Goal: Information Seeking & Learning: Learn about a topic

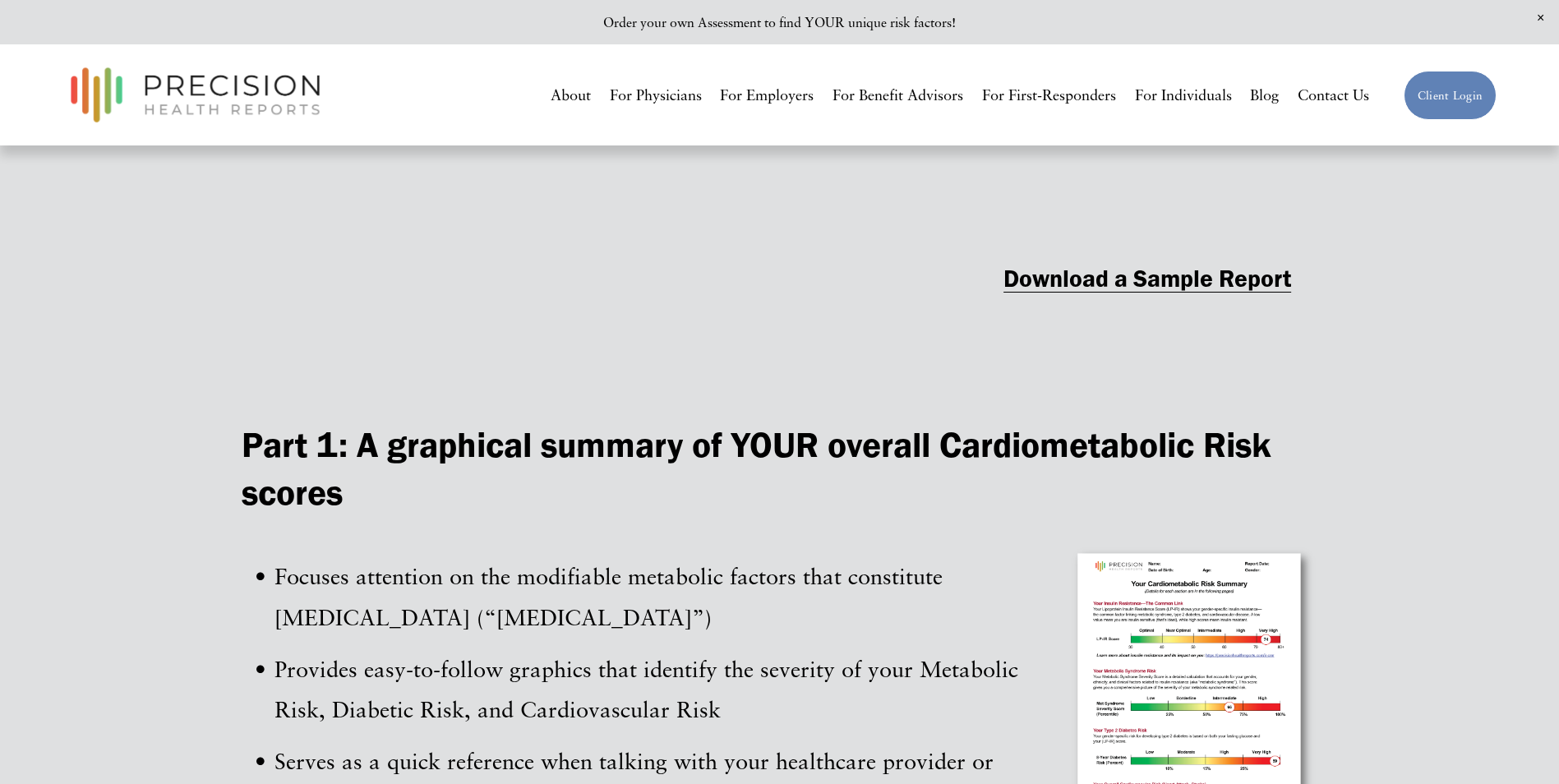
scroll to position [2075, 0]
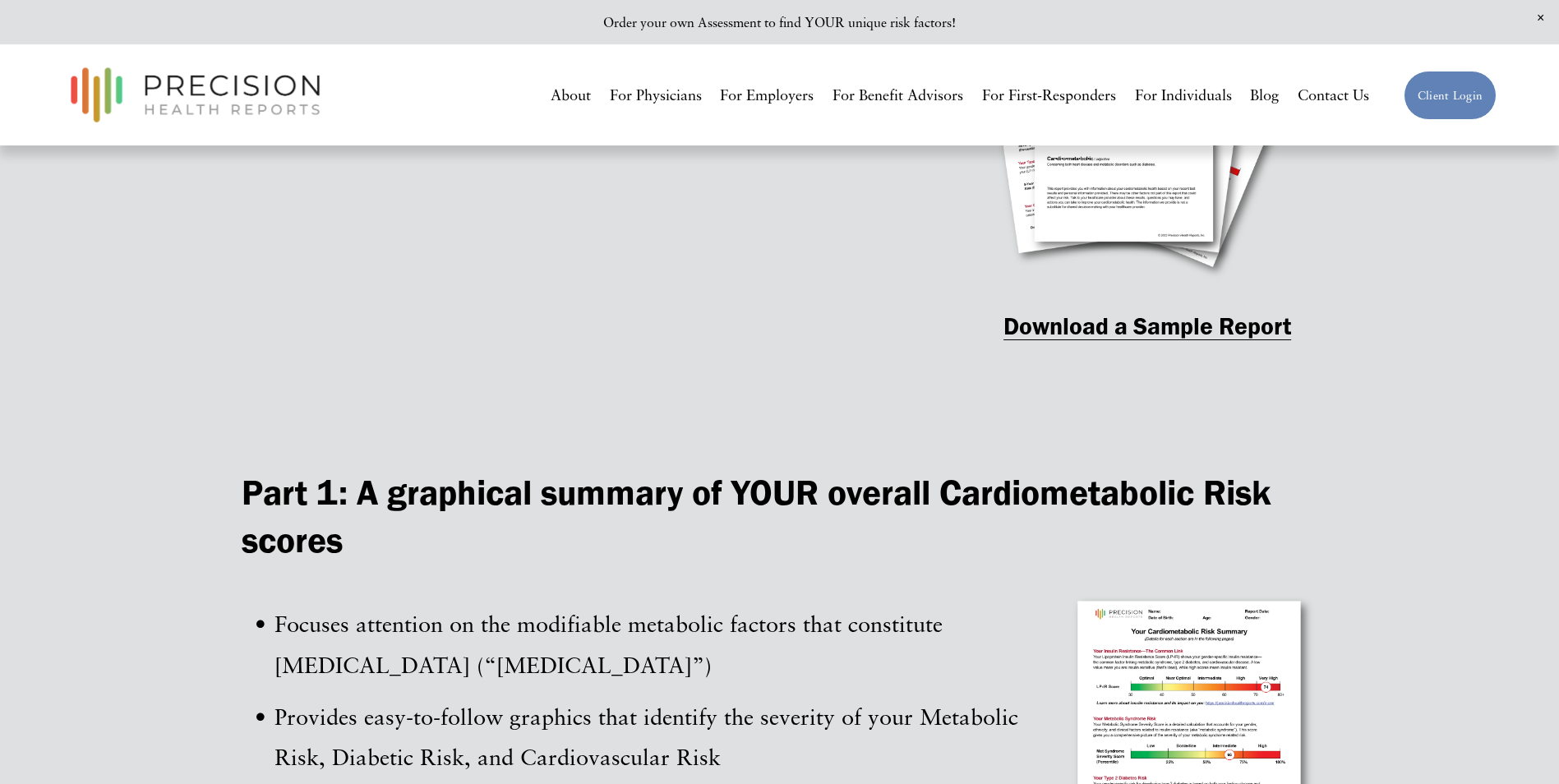
click at [768, 333] on strong "Download a Sample Report" at bounding box center [1147, 326] width 287 height 29
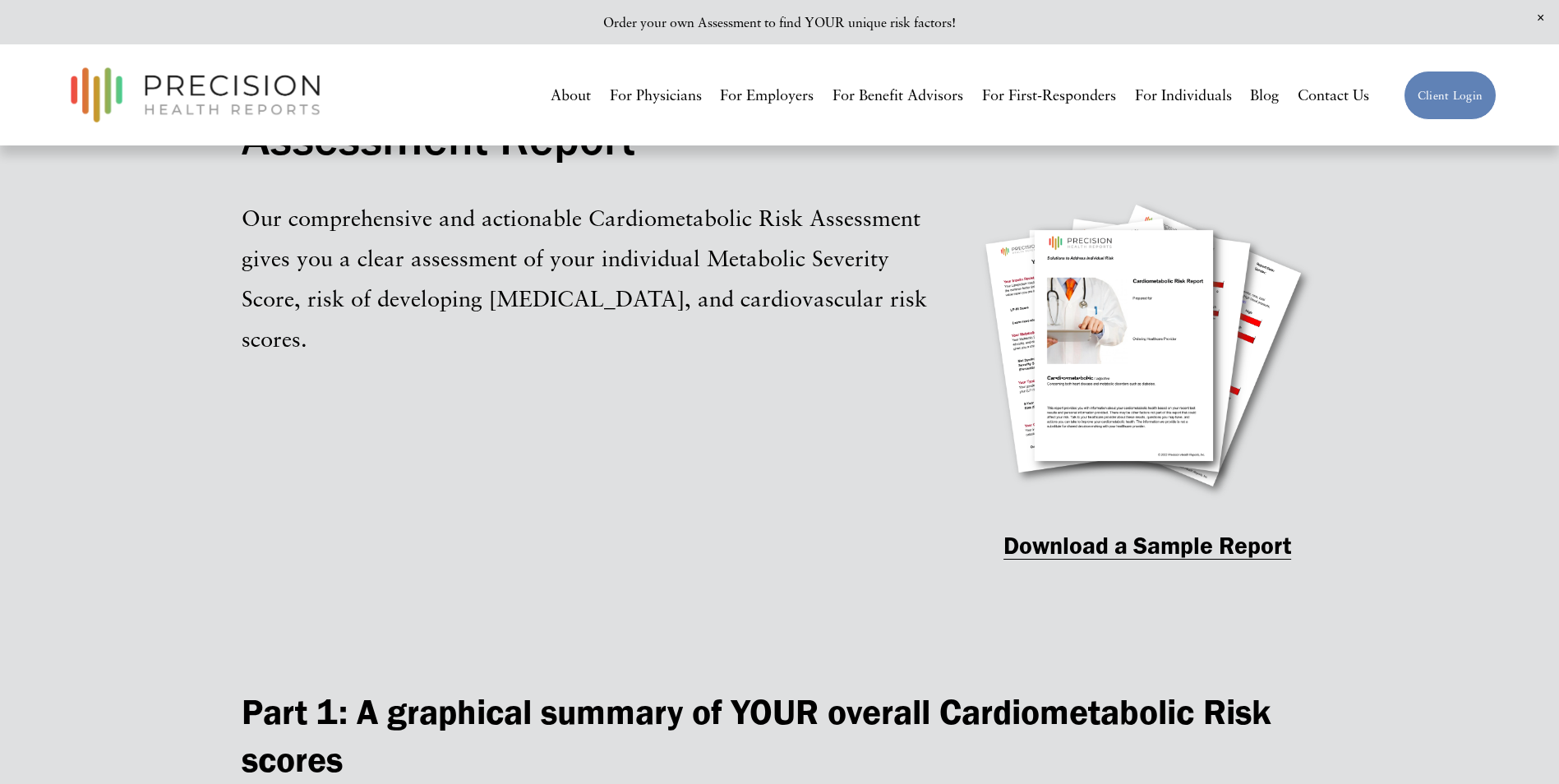
scroll to position [1911, 0]
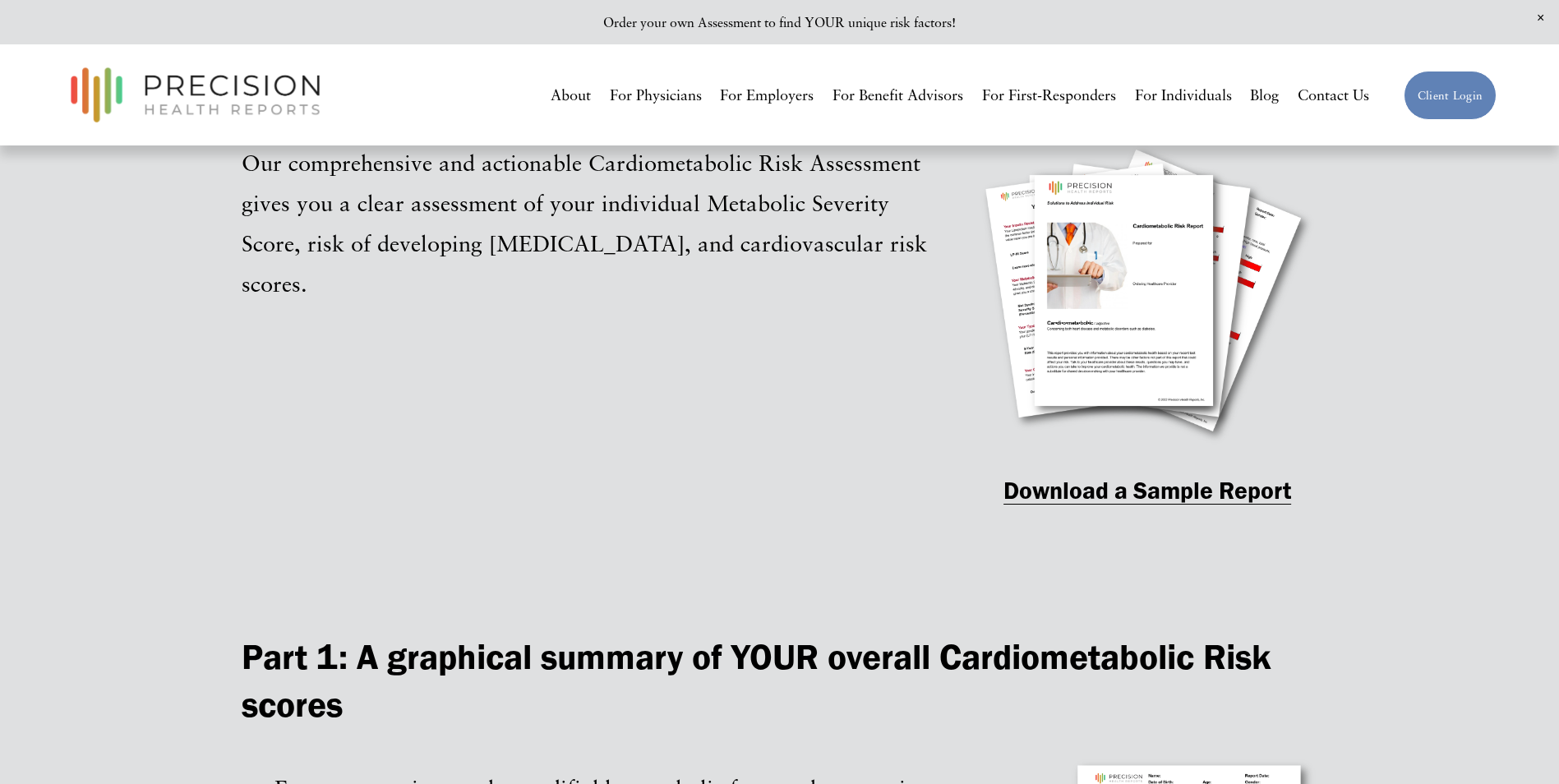
click at [768, 354] on strong "Download a Sample Report" at bounding box center [1147, 490] width 287 height 29
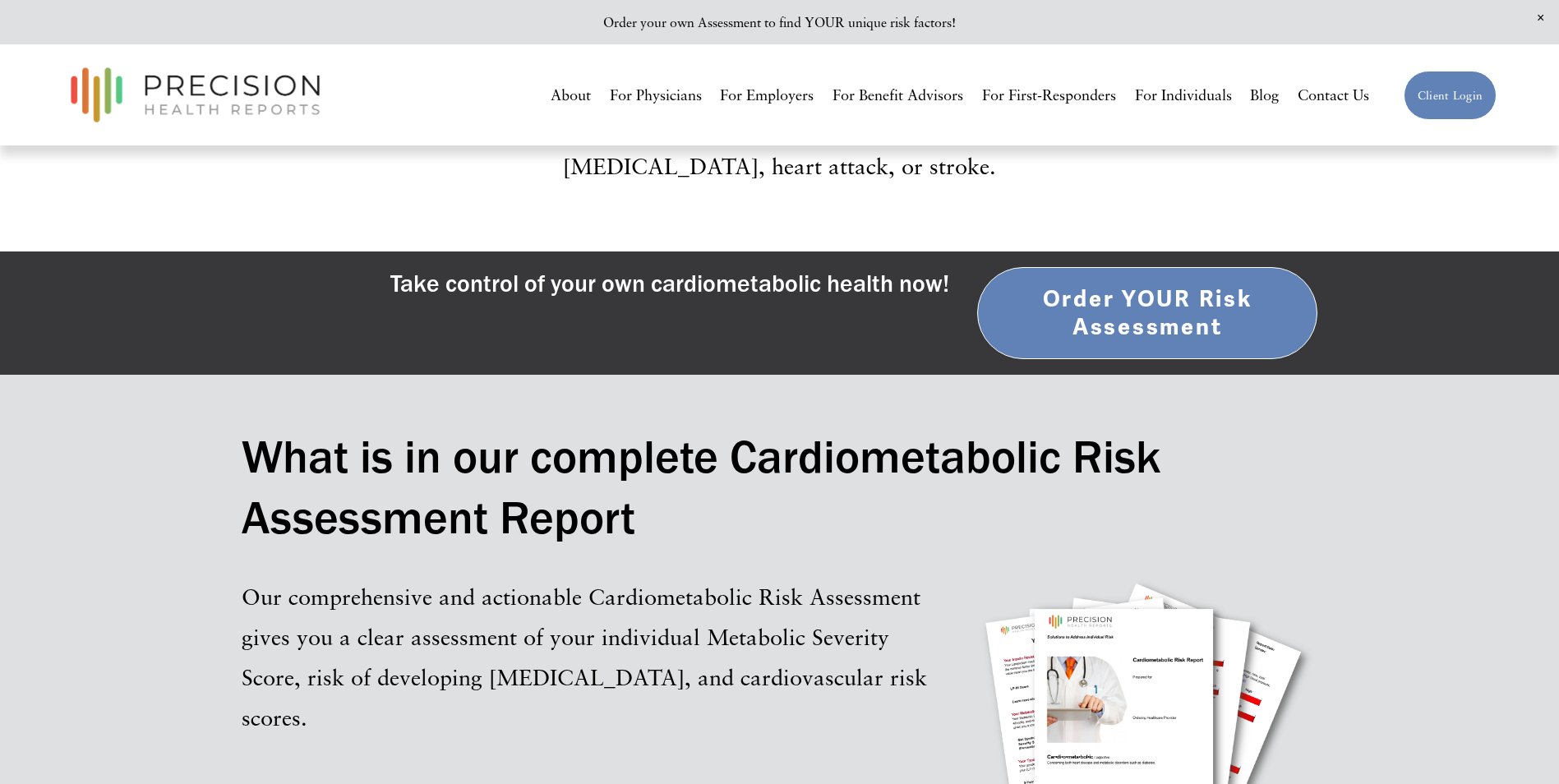
scroll to position [1007, 0]
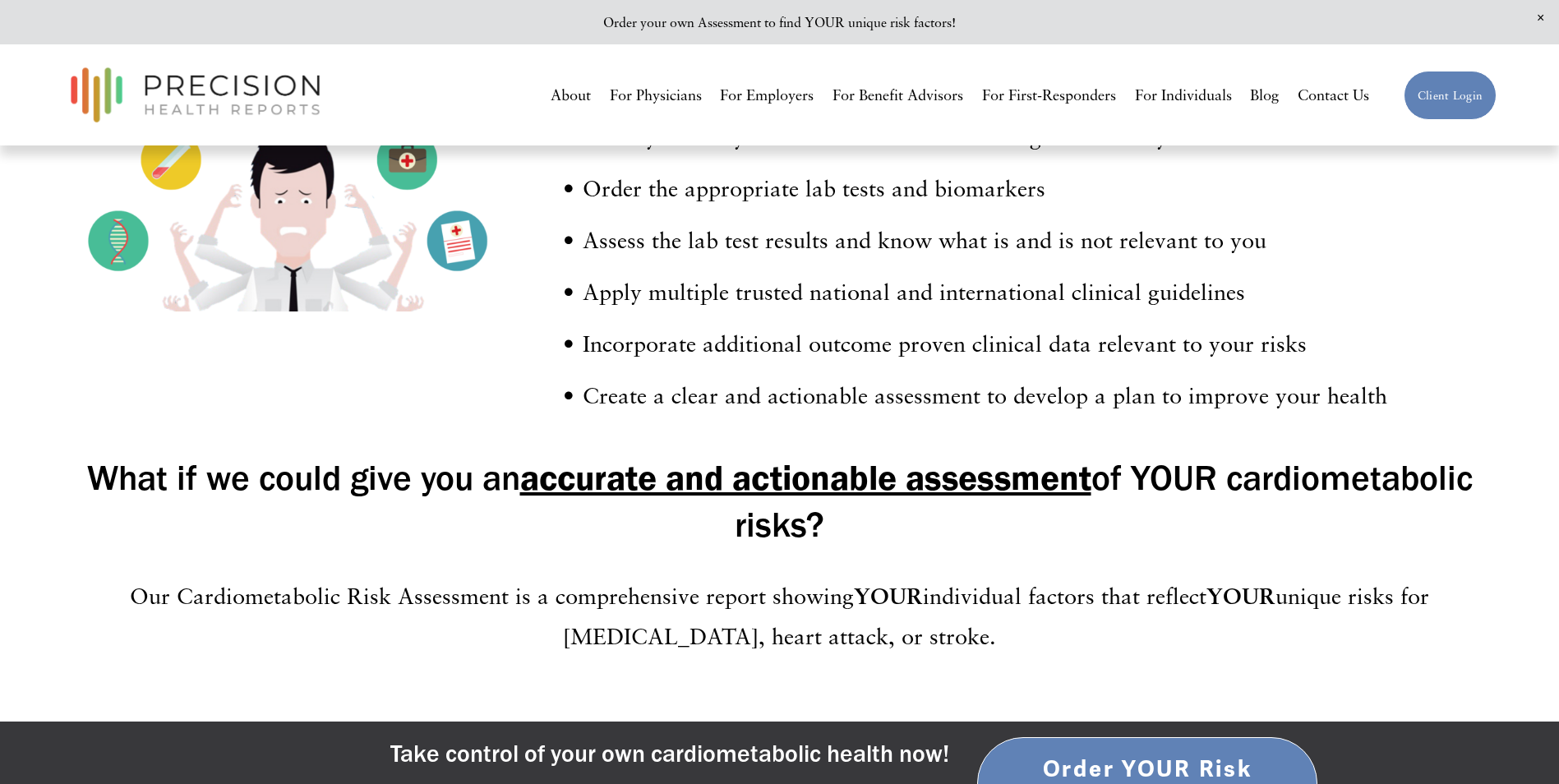
click at [558, 97] on link "About" at bounding box center [570, 95] width 40 height 30
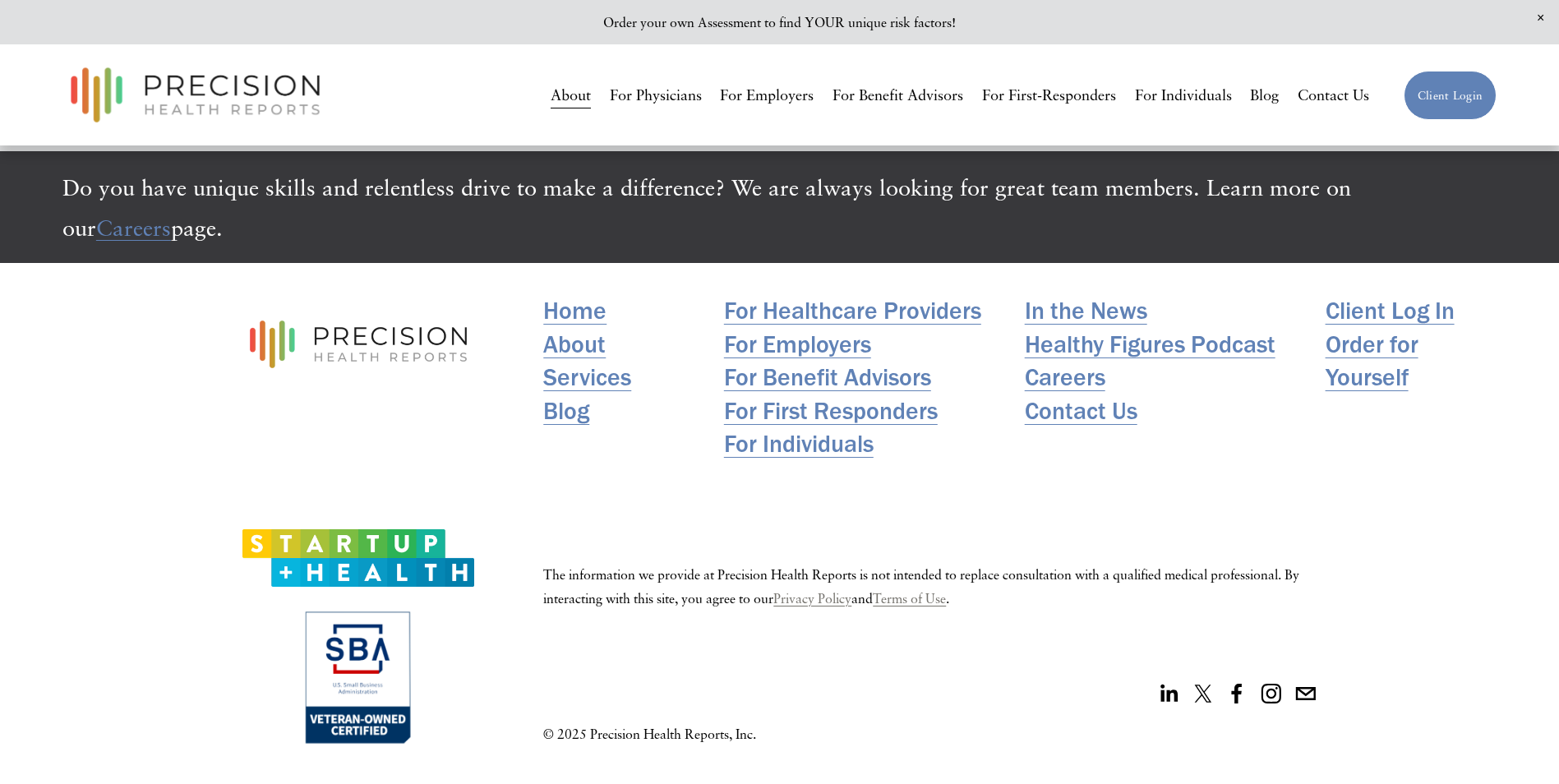
scroll to position [4154, 0]
click at [941, 304] on link "For Healthcare Providers" at bounding box center [853, 311] width 257 height 34
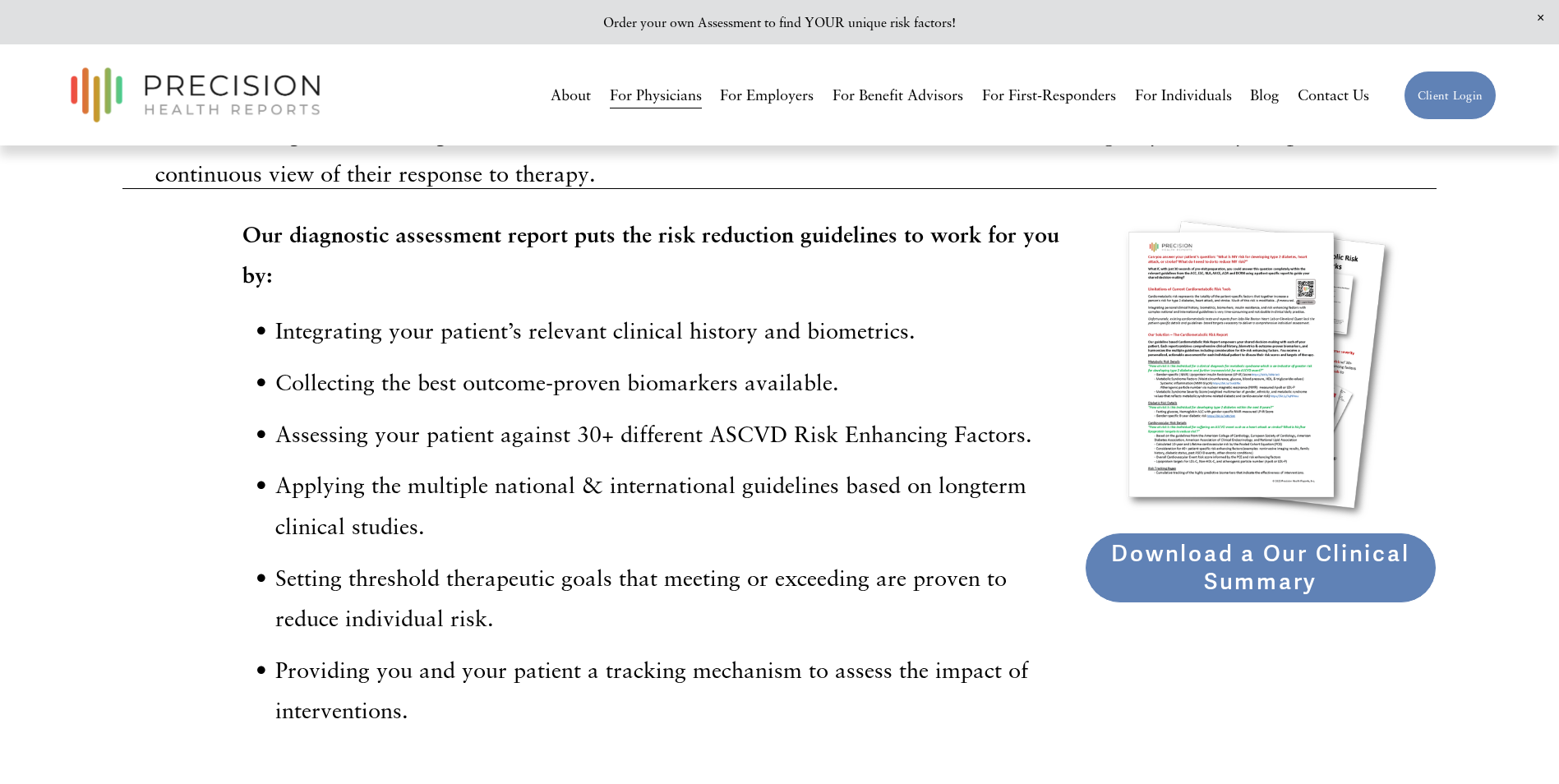
scroll to position [2050, 0]
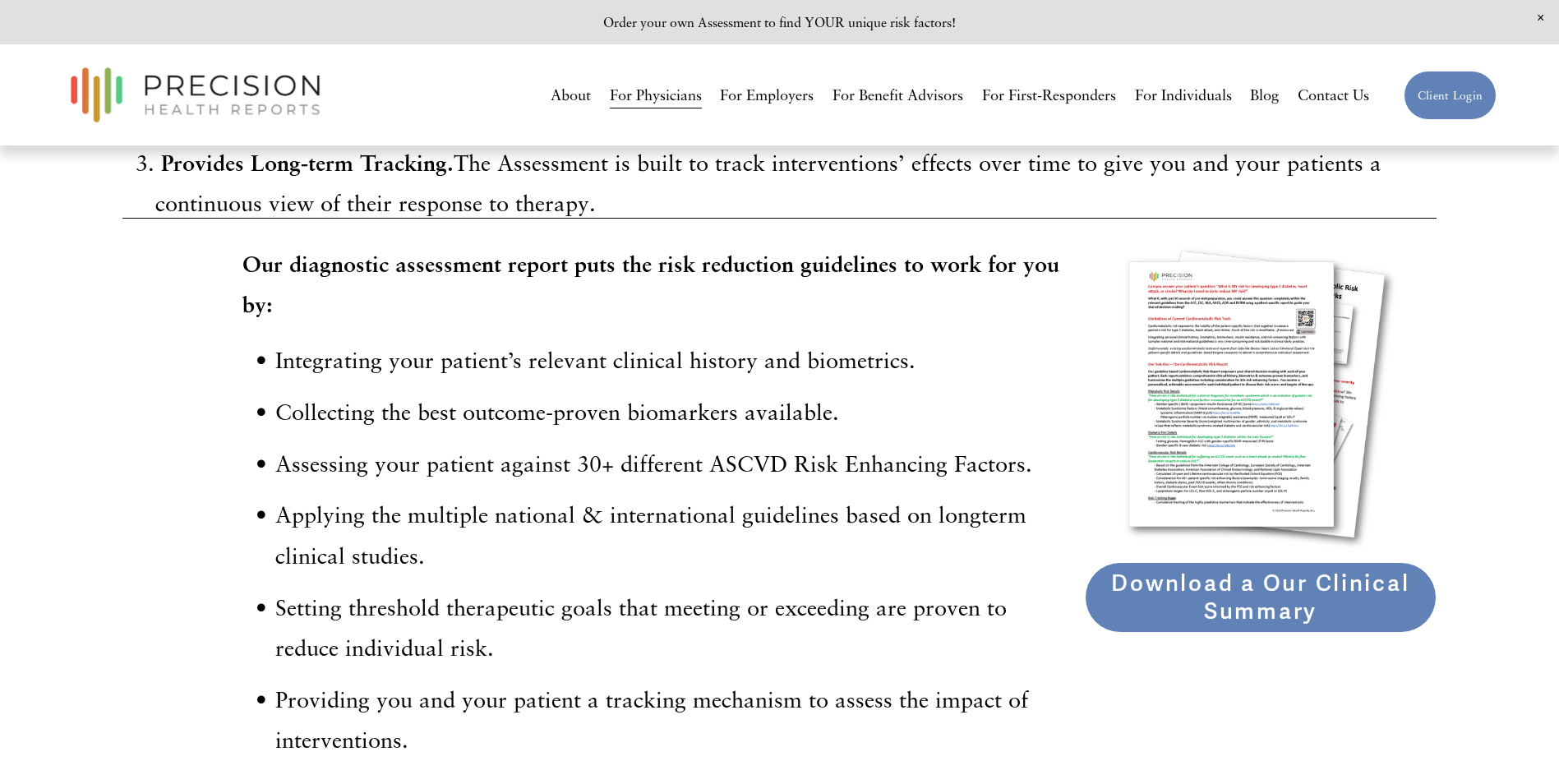
click at [1220, 465] on div at bounding box center [1261, 398] width 281 height 310
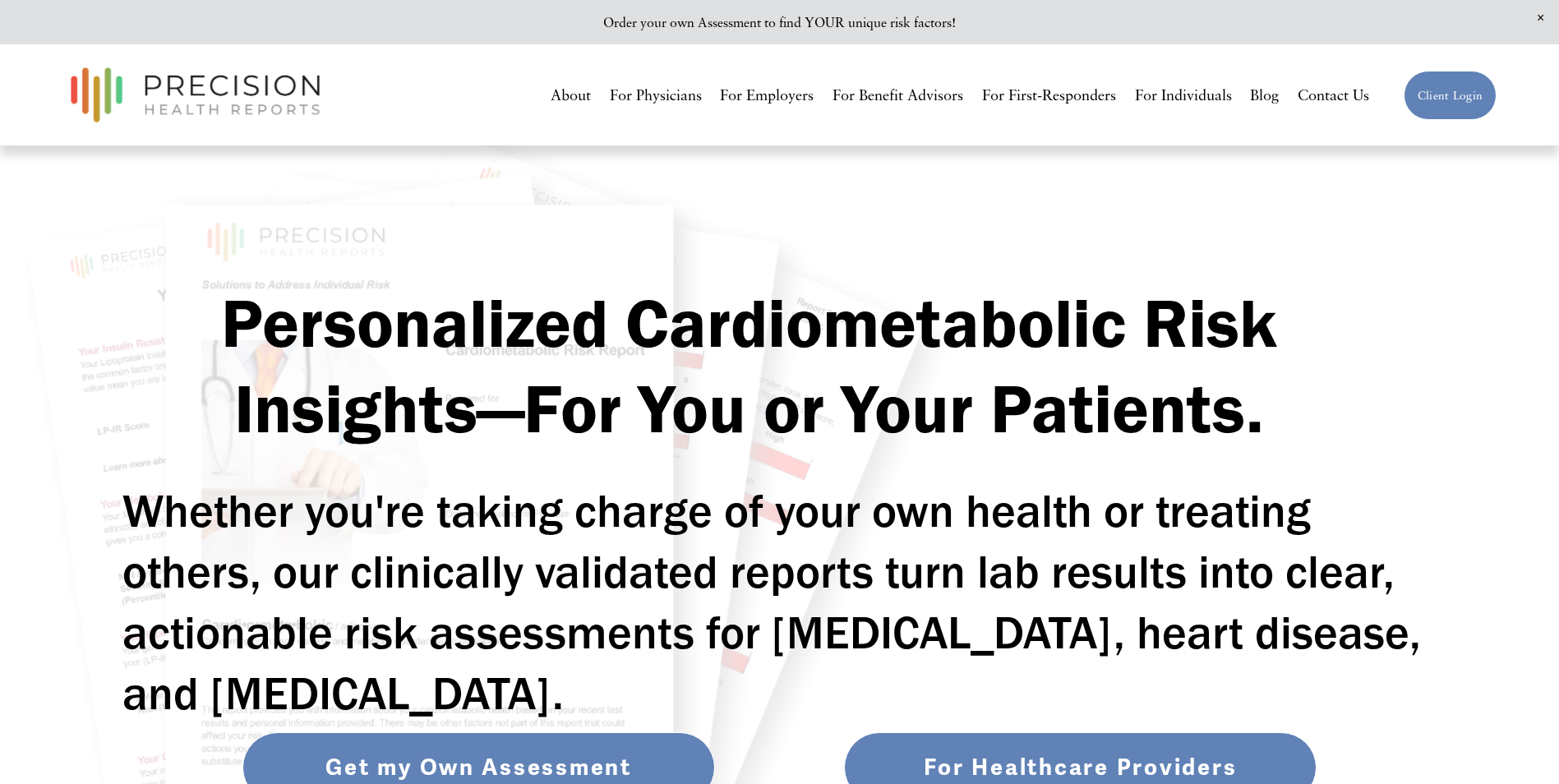
click at [682, 92] on link "For Physicians" at bounding box center [656, 95] width 92 height 30
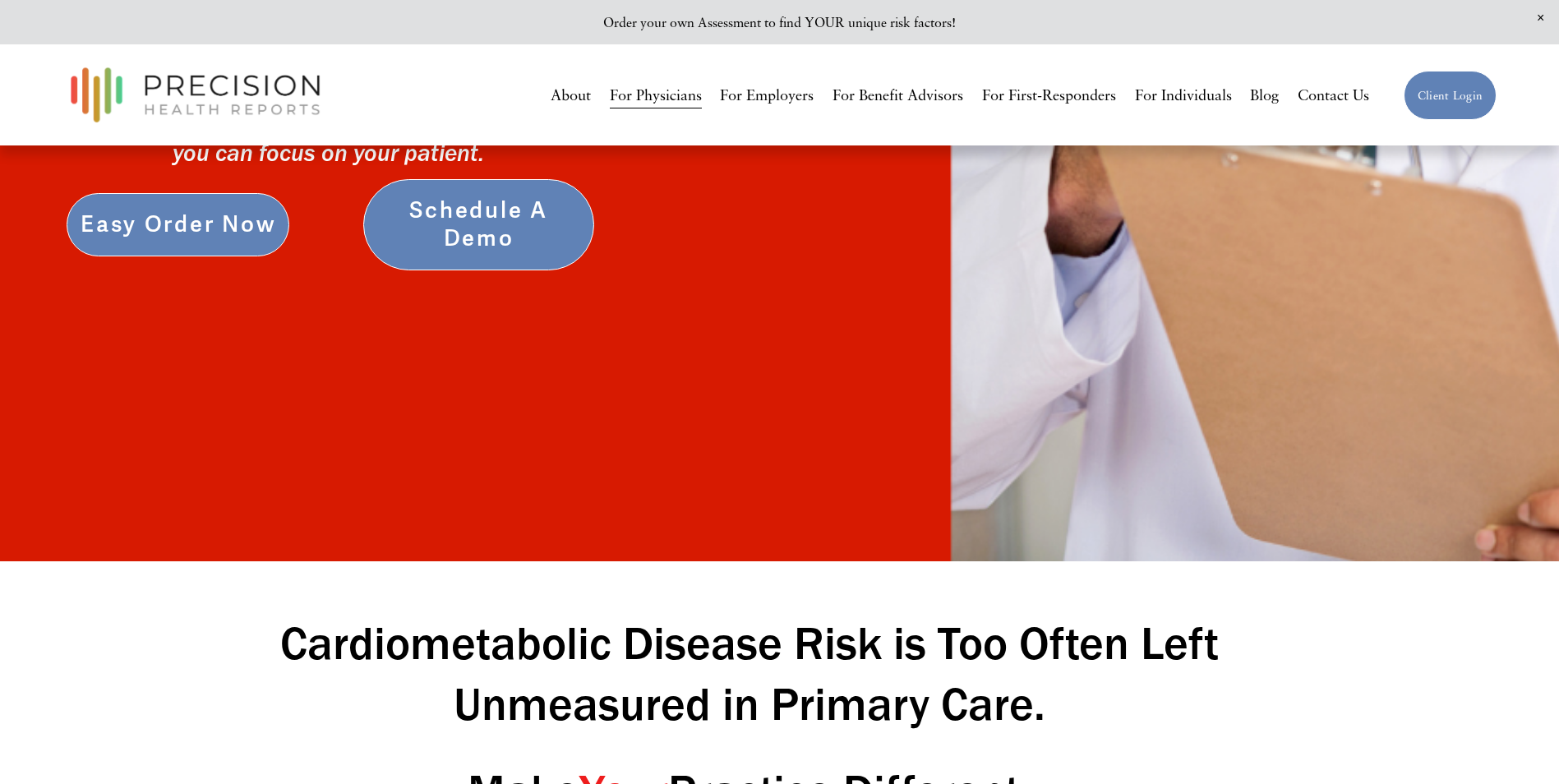
scroll to position [657, 0]
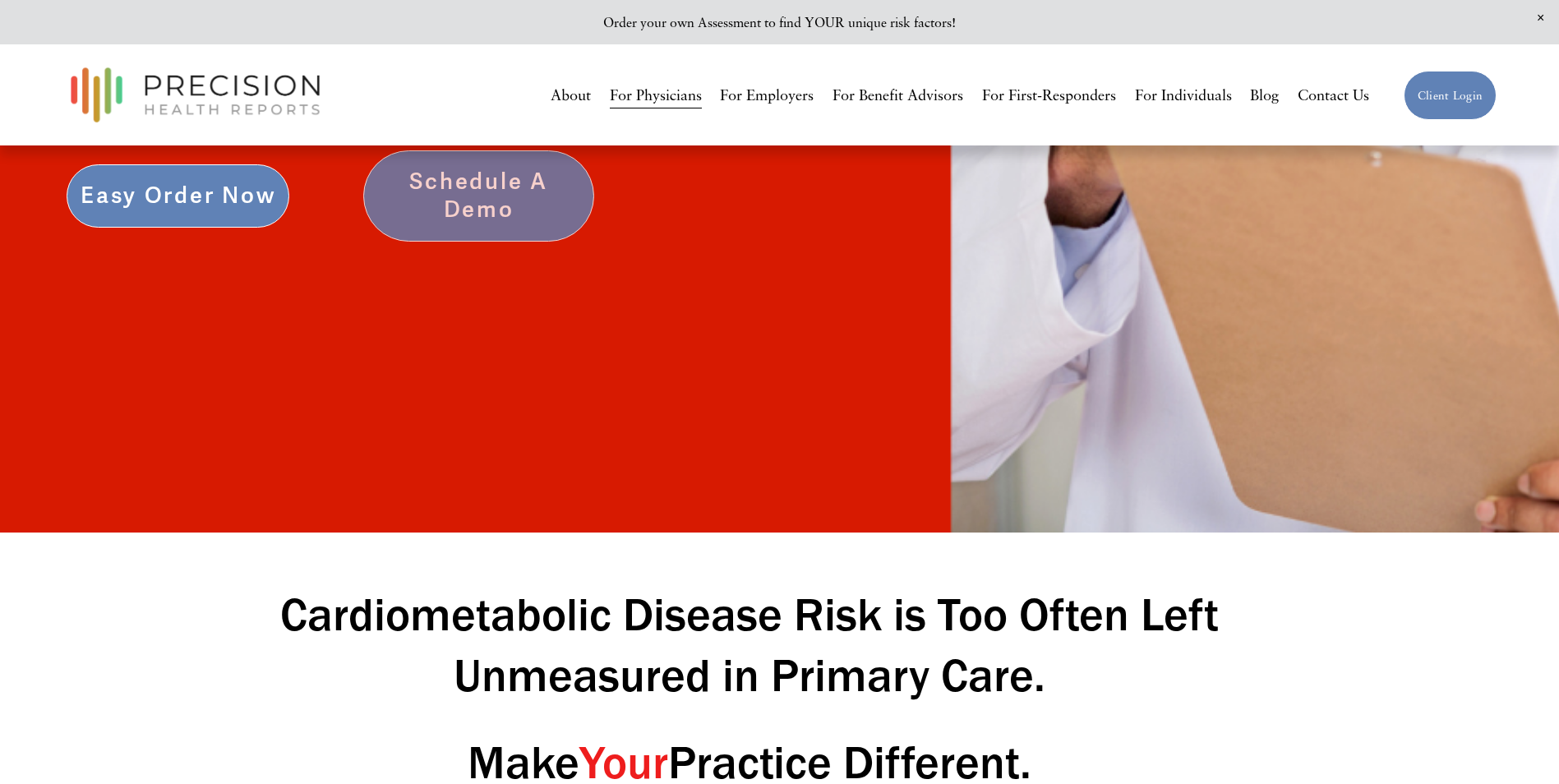
click at [453, 215] on link "Schedule a Demo" at bounding box center [479, 196] width 232 height 92
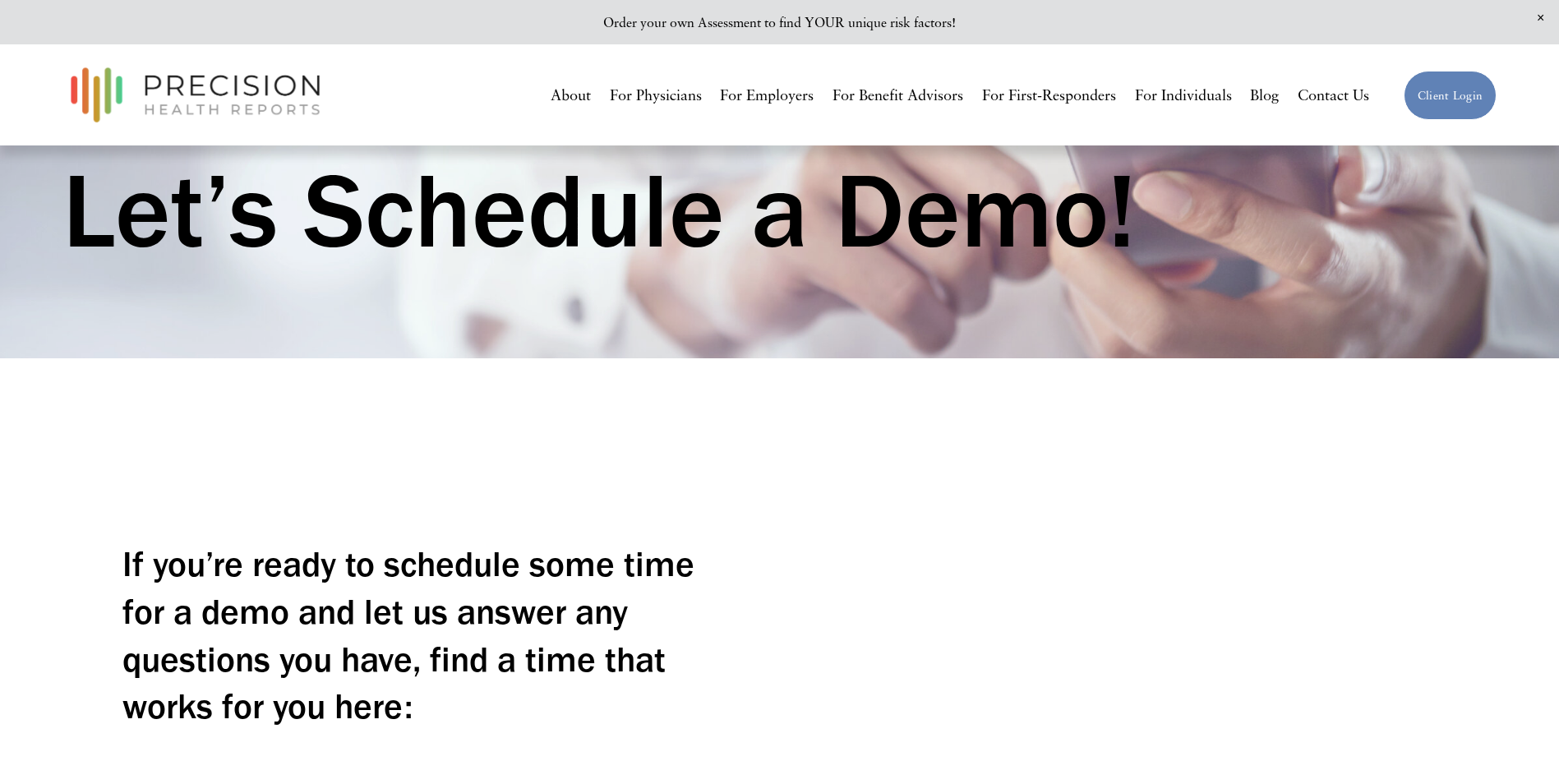
scroll to position [82, 0]
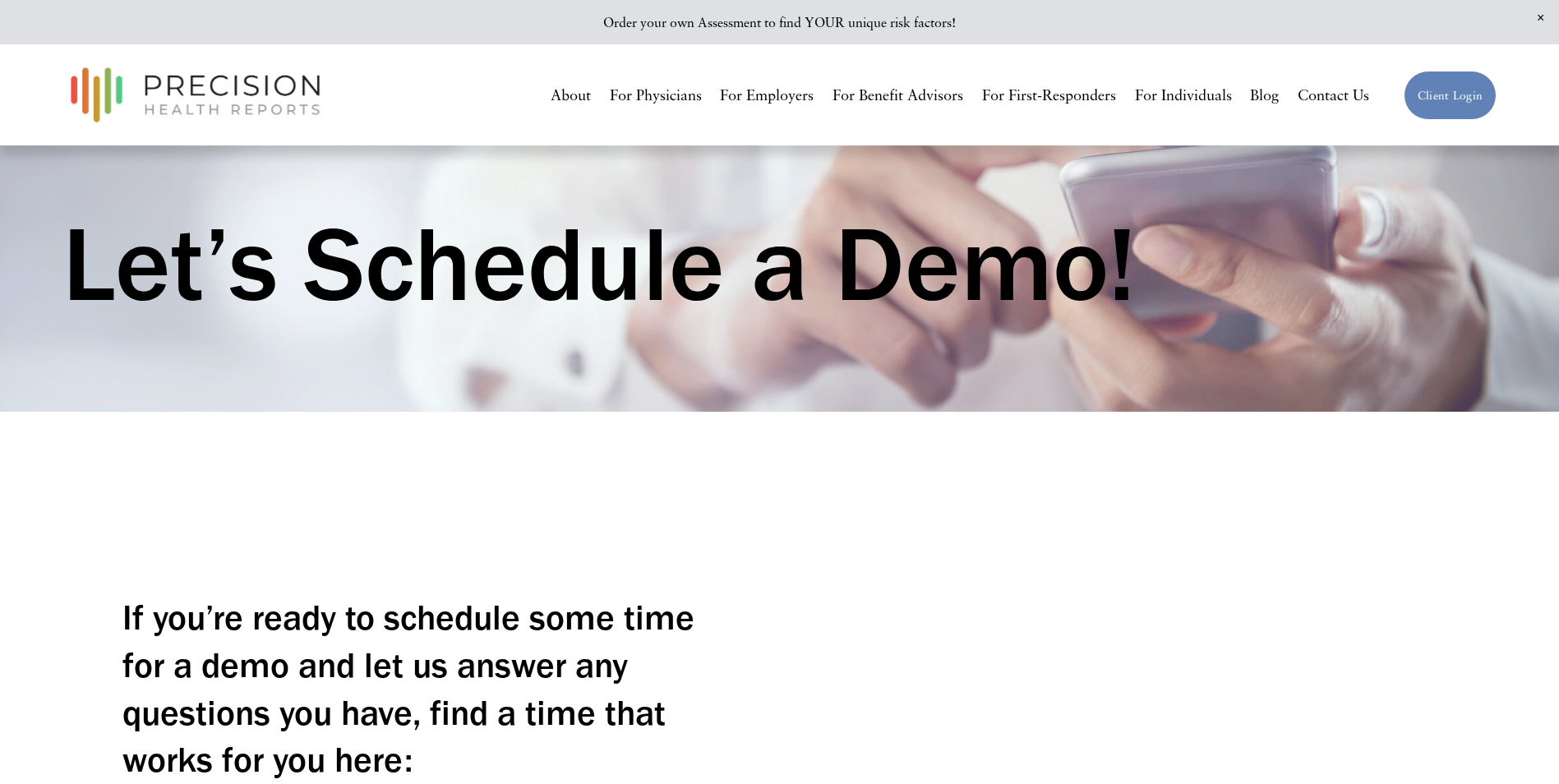
click at [652, 93] on link "For Physicians" at bounding box center [656, 95] width 92 height 30
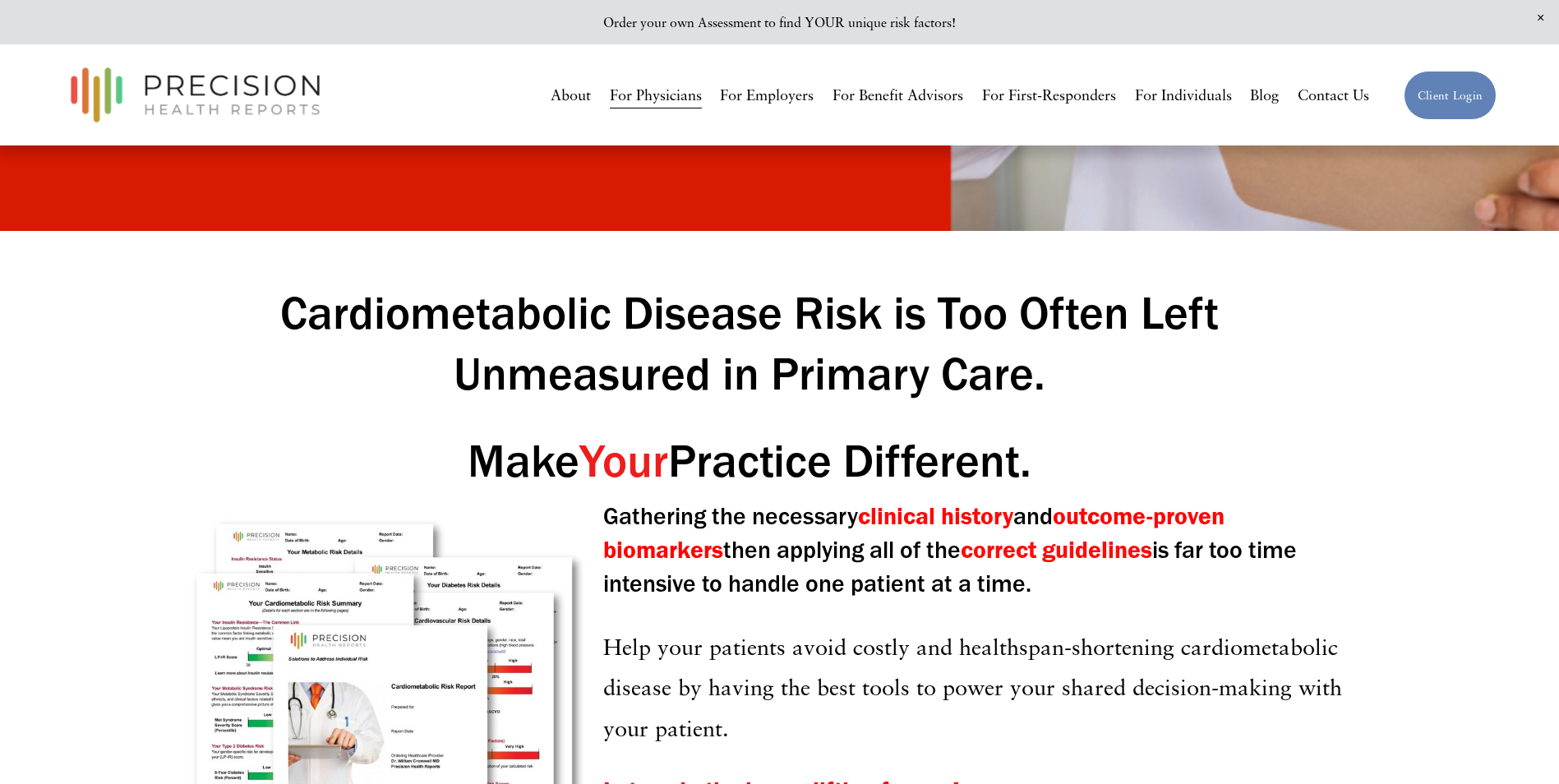
scroll to position [986, 0]
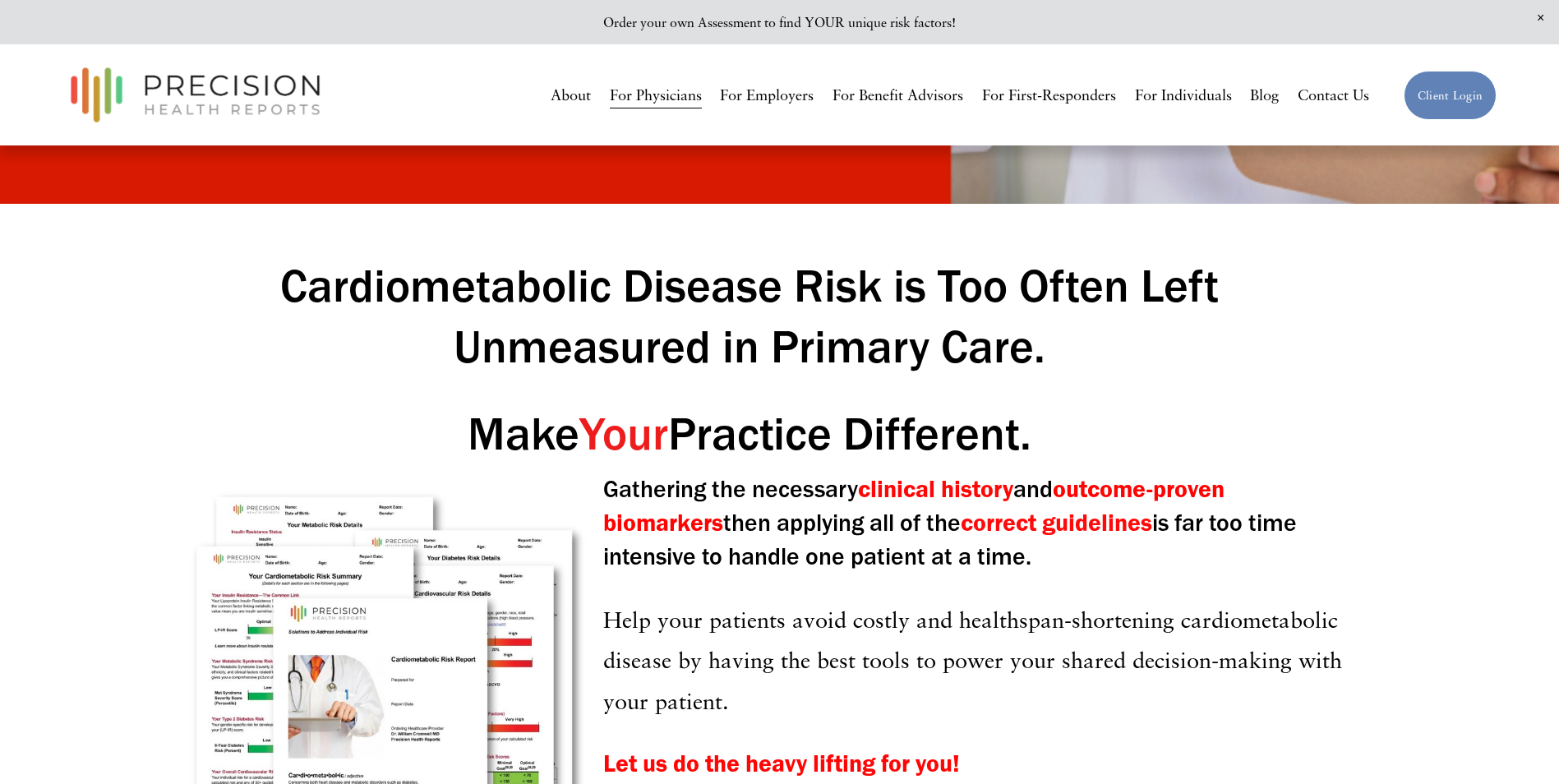
click at [1143, 495] on strong "outcome-proven biomarkers" at bounding box center [917, 505] width 627 height 62
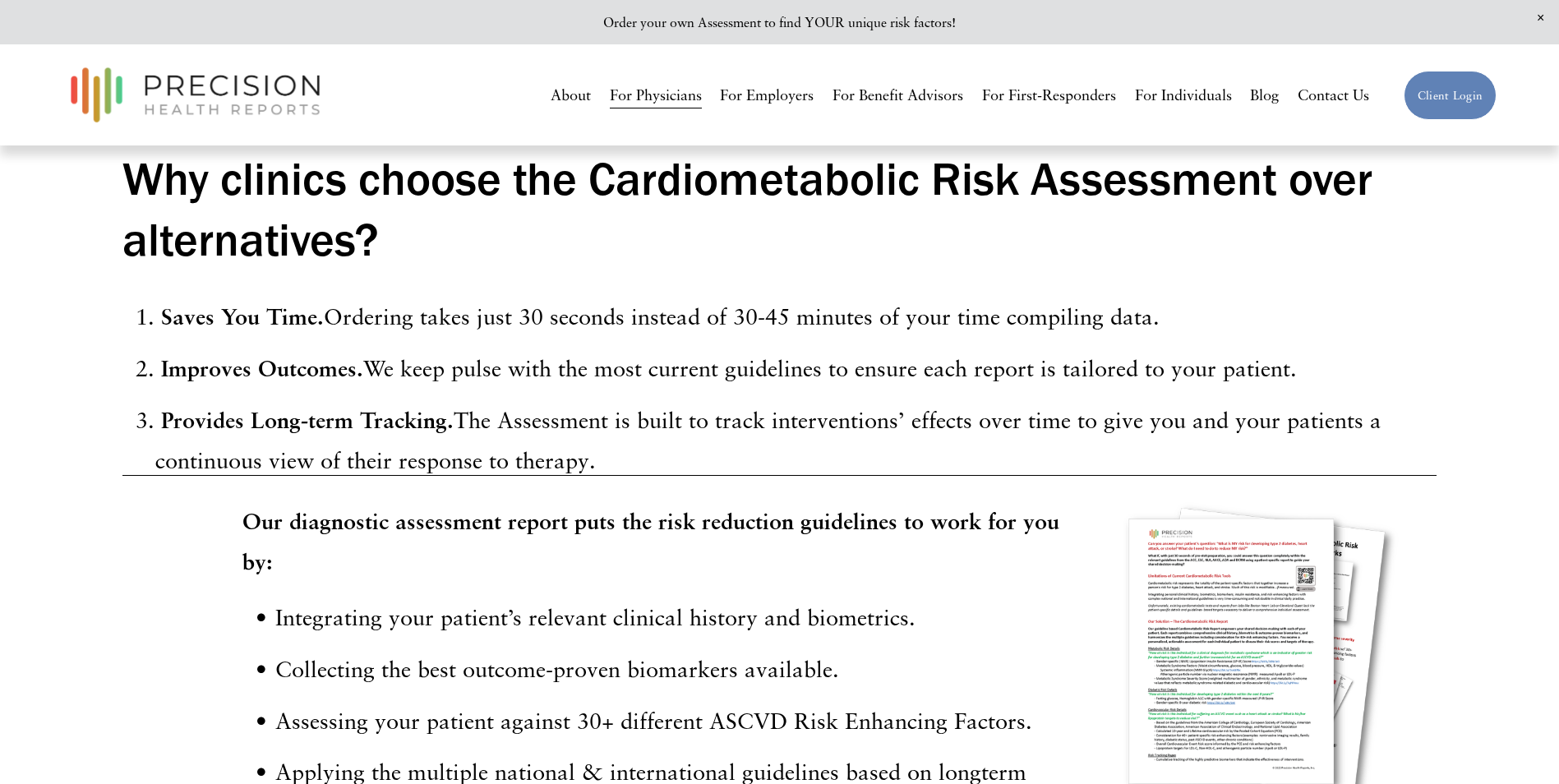
scroll to position [1725, 0]
